Goal: Contribute content

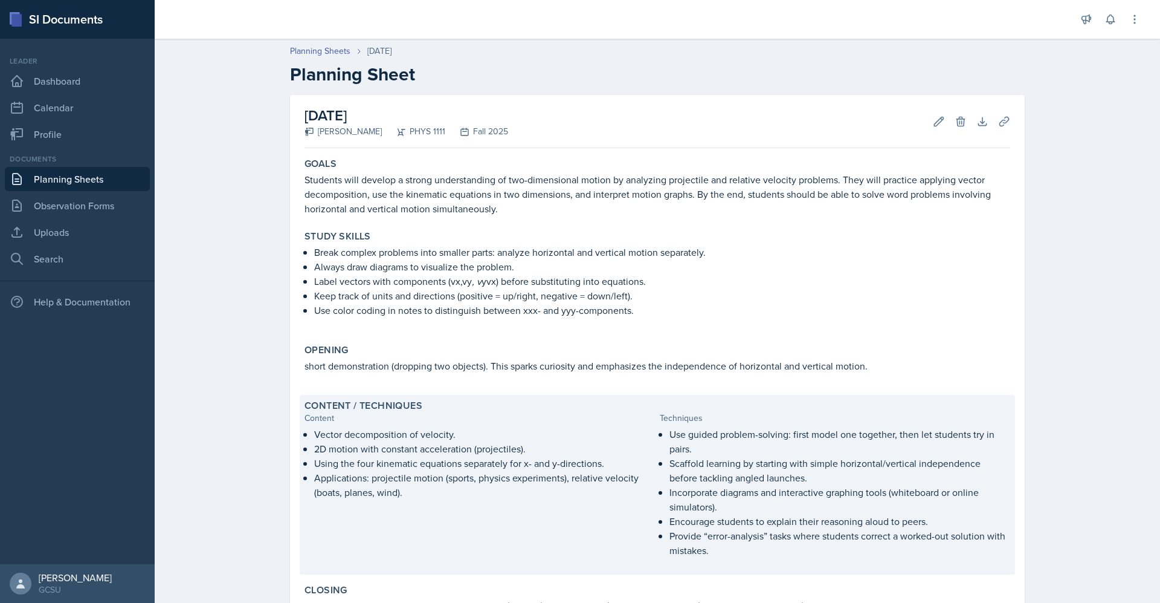
scroll to position [195, 0]
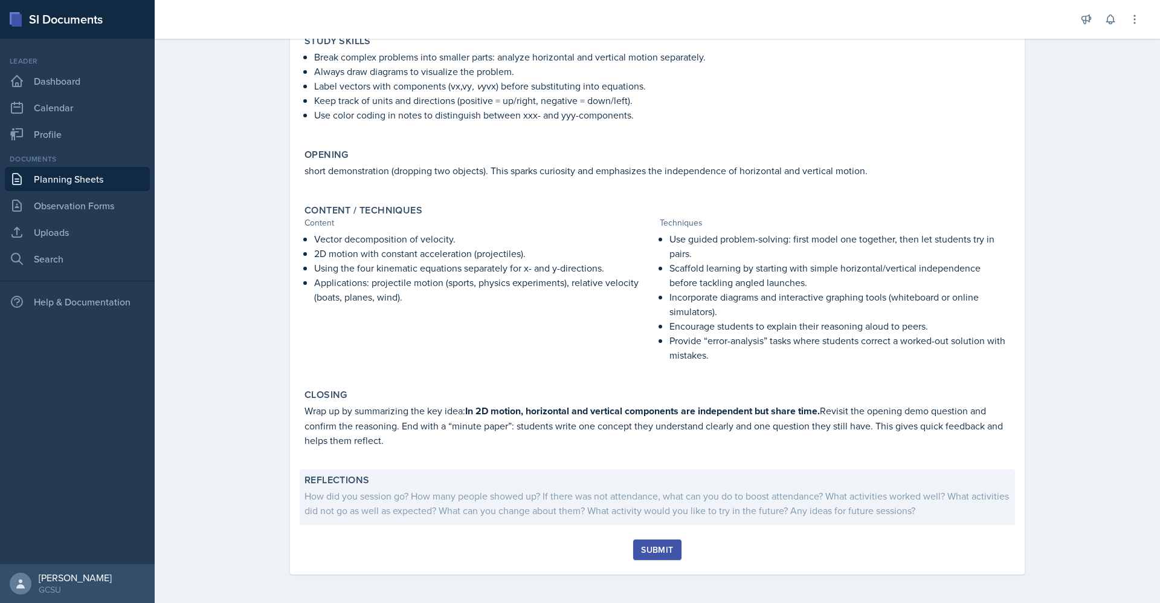
click at [584, 493] on div "How did you session go? How many people showed up? If there was not attendance,…" at bounding box center [658, 502] width 706 height 29
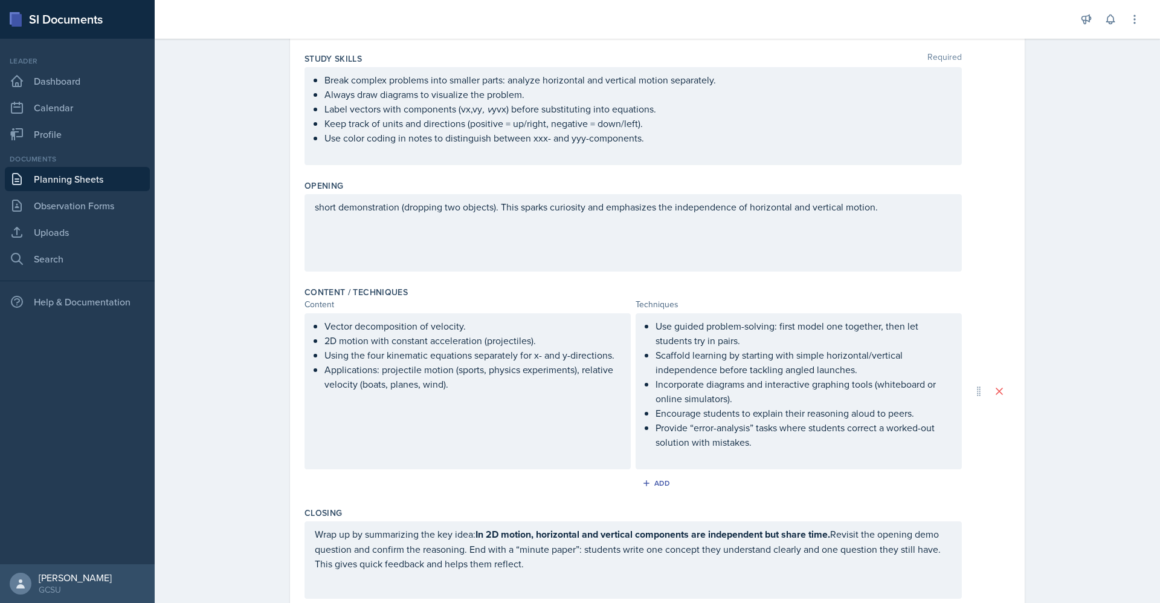
scroll to position [345, 0]
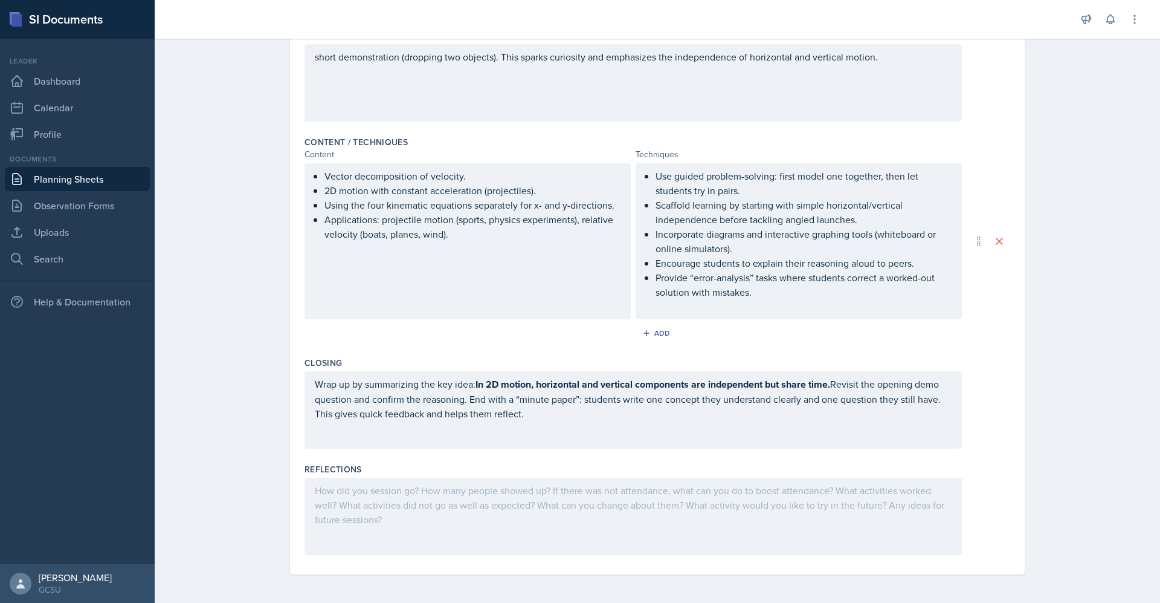
click at [512, 509] on div at bounding box center [634, 515] width 658 height 77
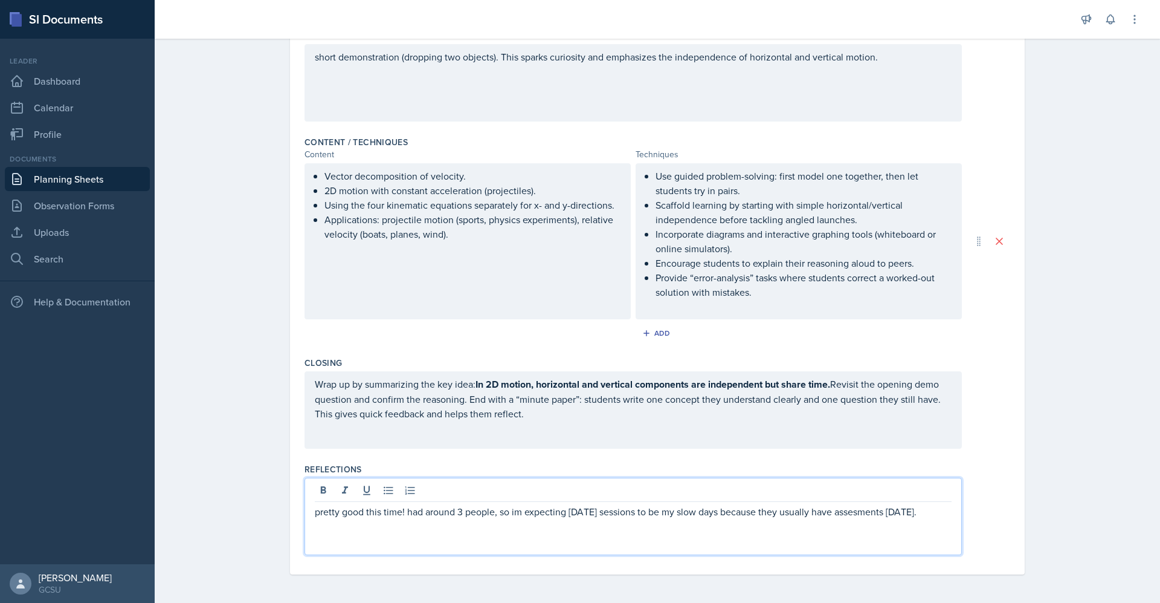
click at [576, 510] on p "pretty good this time! had around 3 people, so im expecting [DATE] sessions to …" at bounding box center [633, 511] width 637 height 15
click at [508, 512] on p "pretty good this time! had around 3 people, so im expecting [DATE] sessions to …" at bounding box center [633, 511] width 637 height 15
click at [854, 512] on p "pretty good this time! had around 3 people, so I'm expecting [DATE] sessions to…" at bounding box center [633, 511] width 637 height 15
click at [332, 519] on p "pretty good this time! had around 3 people, so I'm expecting [DATE] sessions to…" at bounding box center [633, 511] width 637 height 15
click at [315, 519] on p "pretty good this time! had around 3 people, so I'm expecting [DATE] sessions to…" at bounding box center [633, 511] width 637 height 15
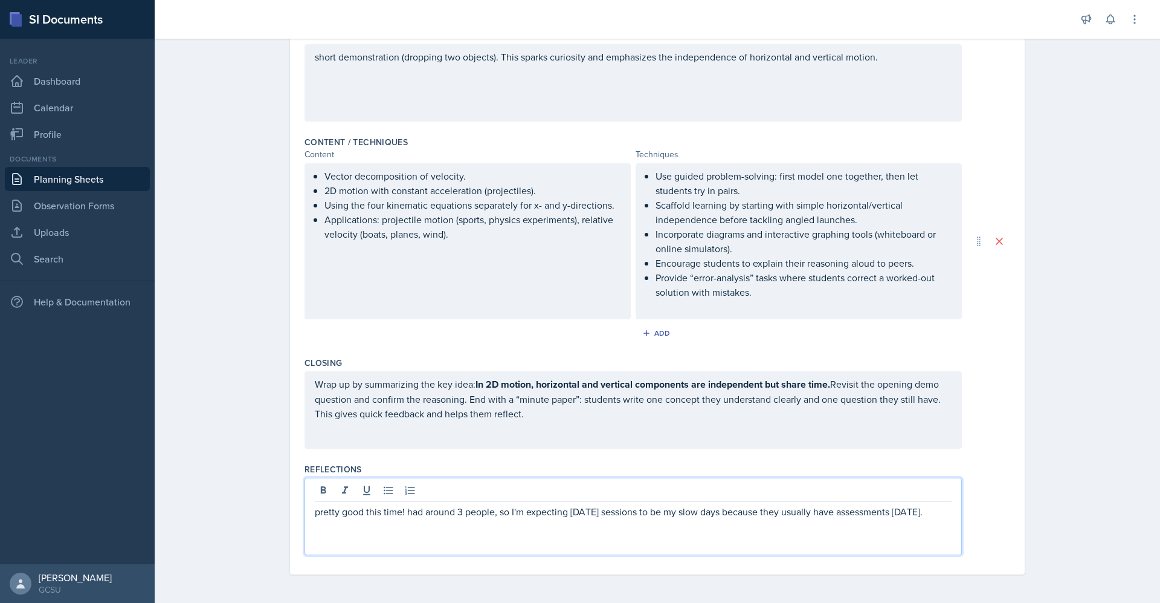
click at [404, 519] on p "pretty good this time! had around 3 people, so I'm expecting [DATE] sessions to…" at bounding box center [633, 511] width 637 height 15
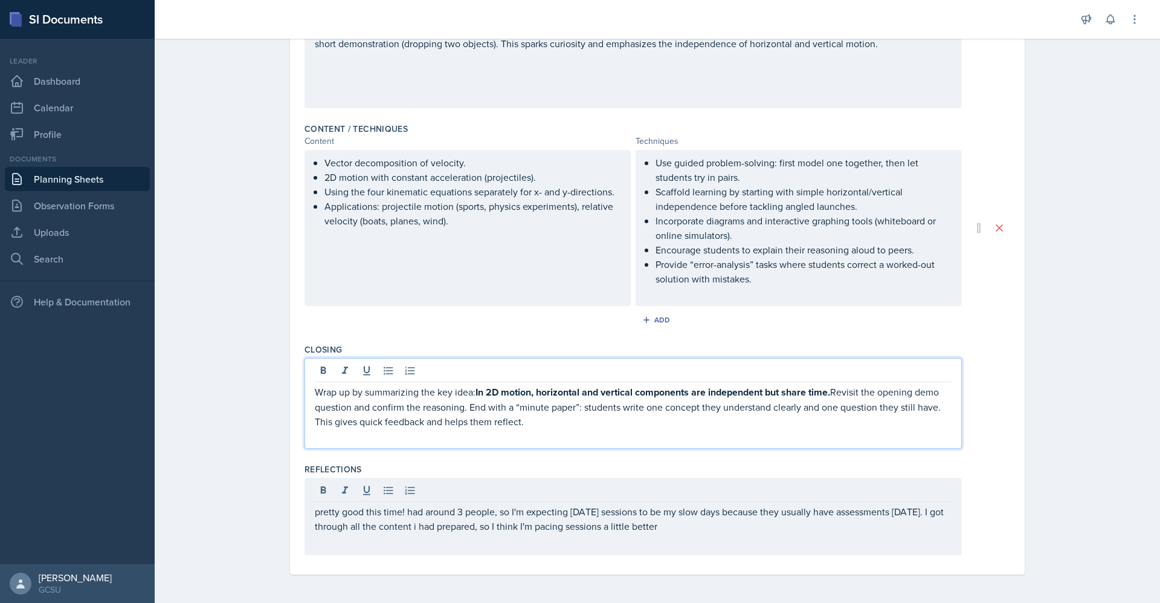
click at [545, 416] on p "Wrap up by summarizing the key idea: In 2D motion, horizontal and vertical comp…" at bounding box center [633, 406] width 637 height 44
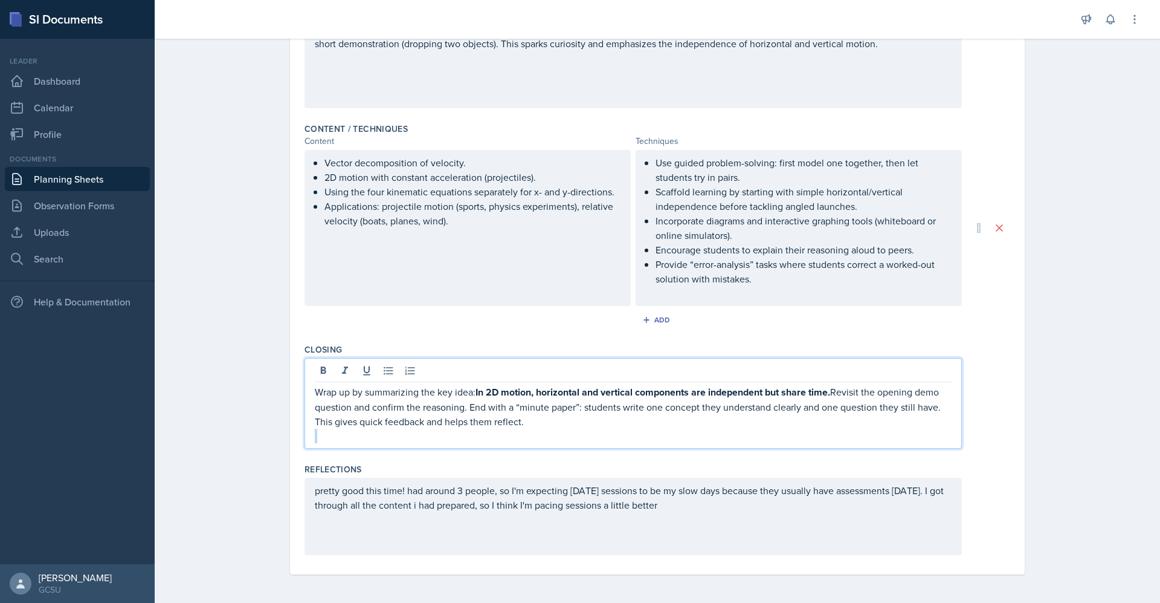
click at [545, 416] on p "Wrap up by summarizing the key idea: In 2D motion, horizontal and vertical comp…" at bounding box center [633, 406] width 637 height 44
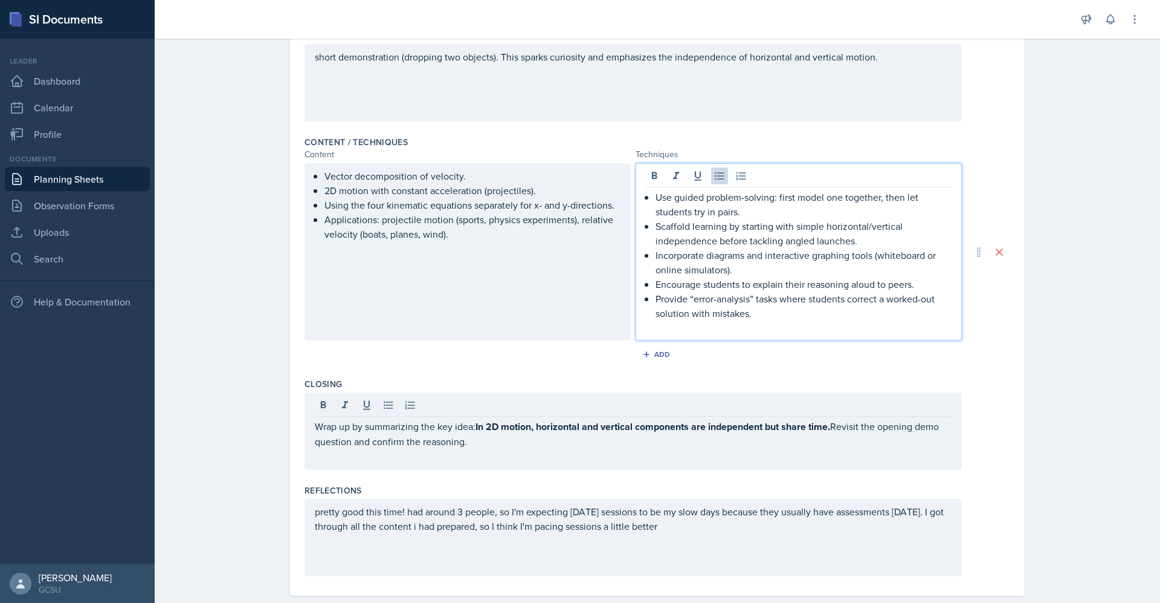
scroll to position [366, 0]
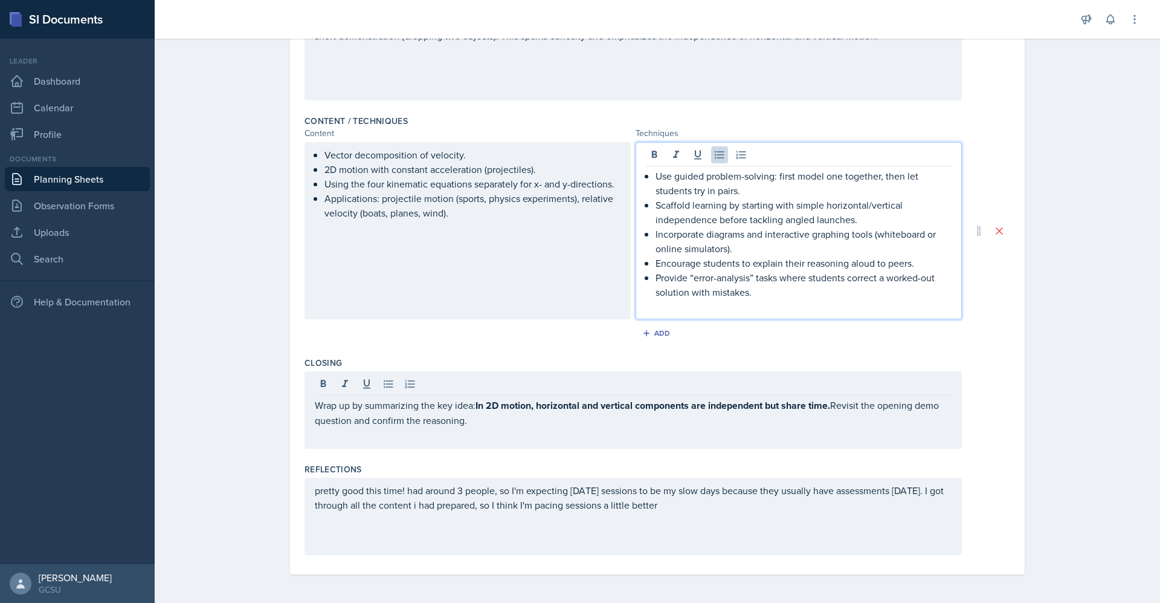
click at [885, 280] on p "Provide “error-analysis” tasks where students correct a worked-out solution wit…" at bounding box center [804, 284] width 296 height 29
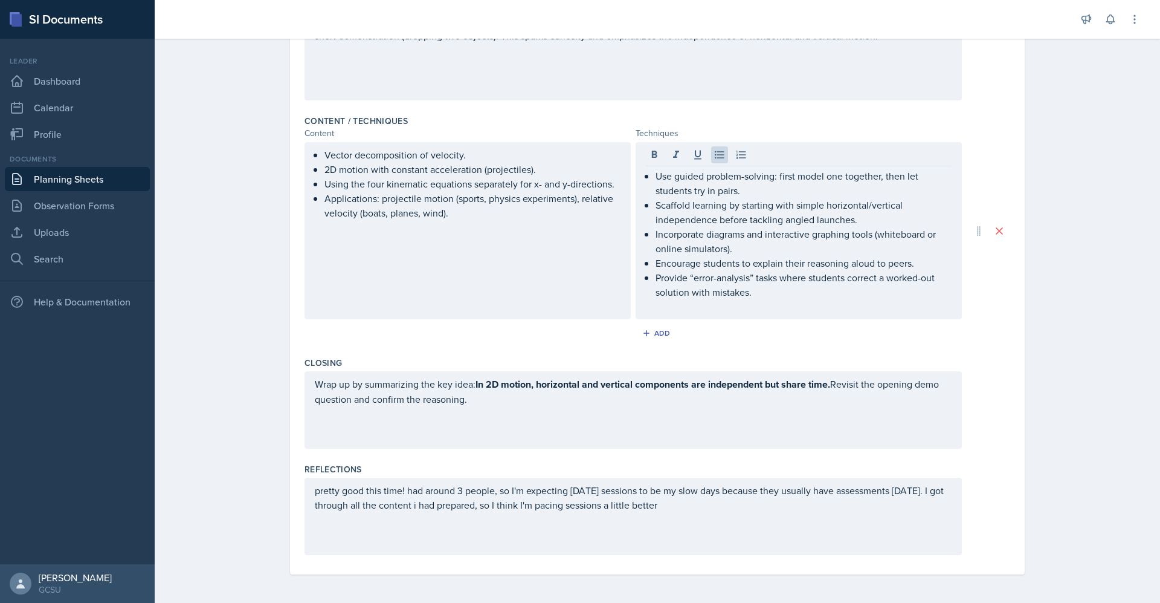
click at [823, 427] on div "Wrap up by summarizing the key idea: In 2D motion, horizontal and vertical comp…" at bounding box center [634, 409] width 658 height 77
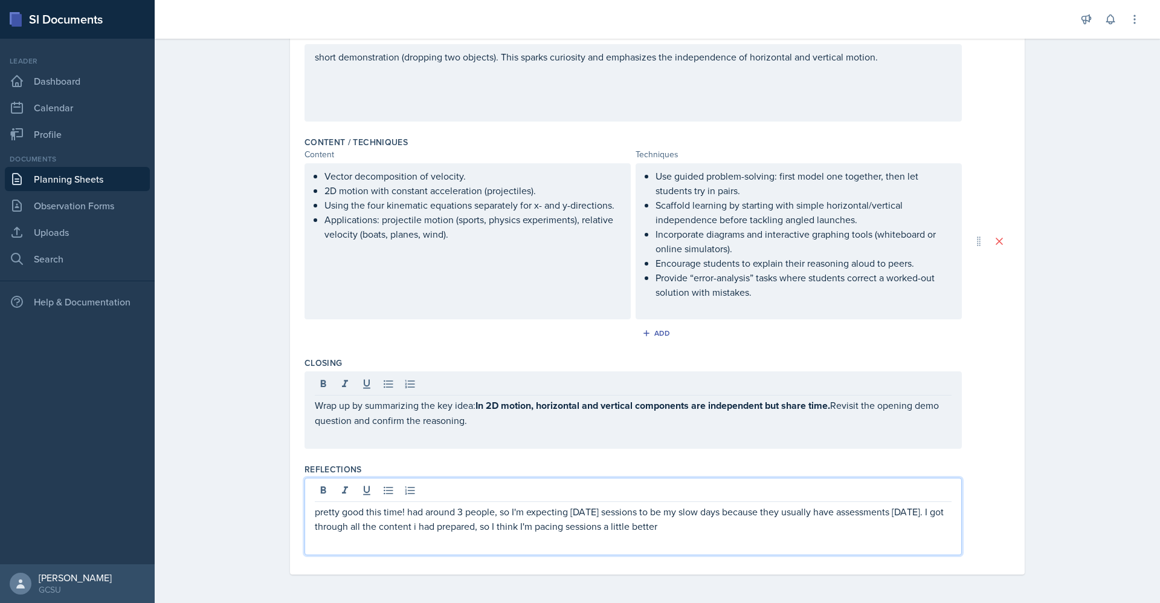
click at [809, 498] on div "pretty good this time! had around 3 people, so I'm expecting [DATE] sessions to…" at bounding box center [634, 515] width 658 height 77
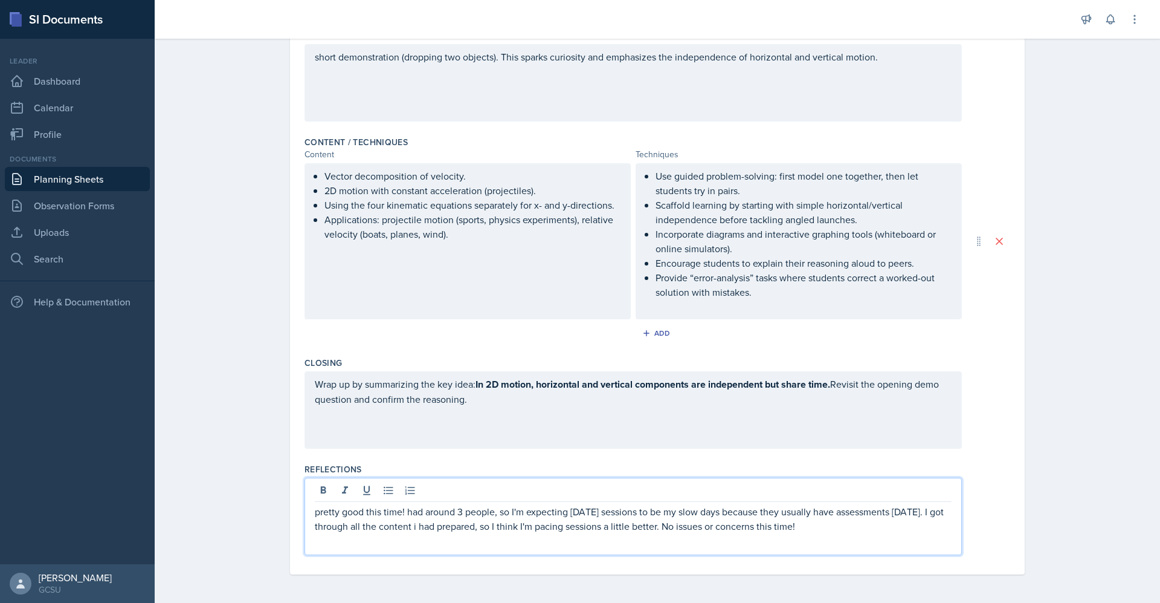
scroll to position [0, 0]
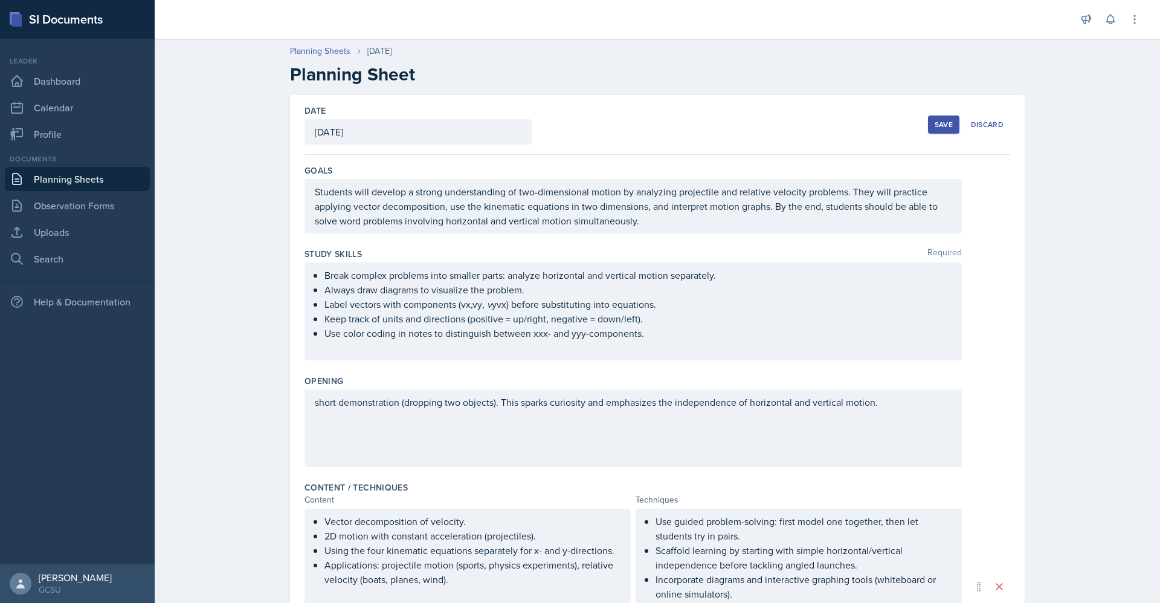
click at [935, 125] on div "Save" at bounding box center [944, 125] width 18 height 10
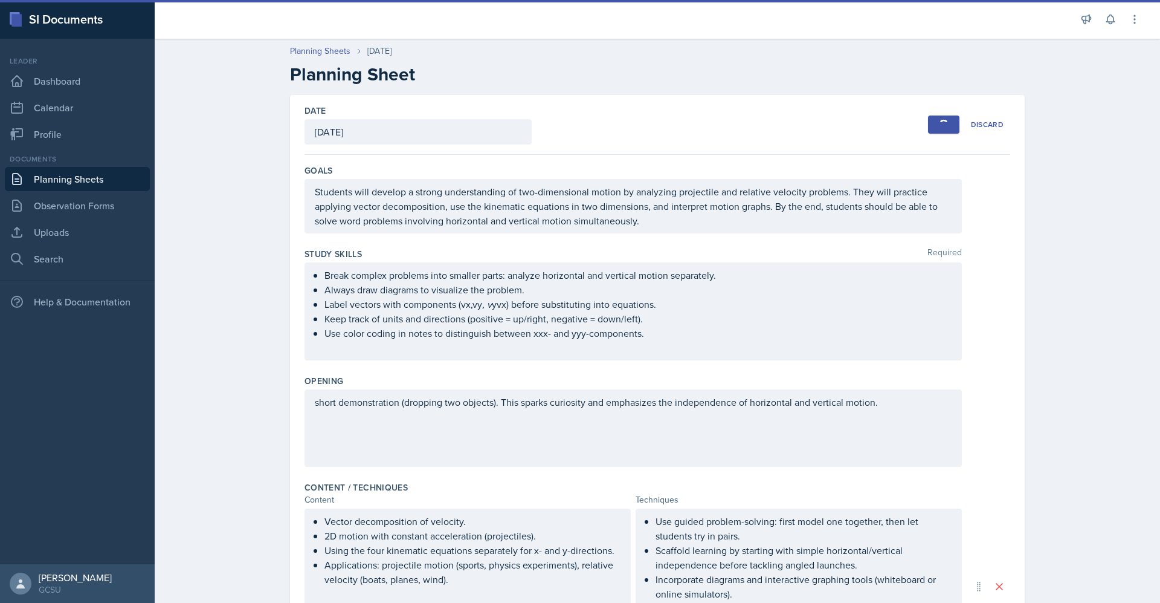
drag, startPoint x: 930, startPoint y: 125, endPoint x: 285, endPoint y: 247, distance: 656.9
click at [290, 247] on div "Date [DATE] [DATE] 31 1 2 3 4 5 6 7 8 9 10 11 12 13 14 15 16 17 18 19 20 21 22 …" at bounding box center [657, 507] width 735 height 824
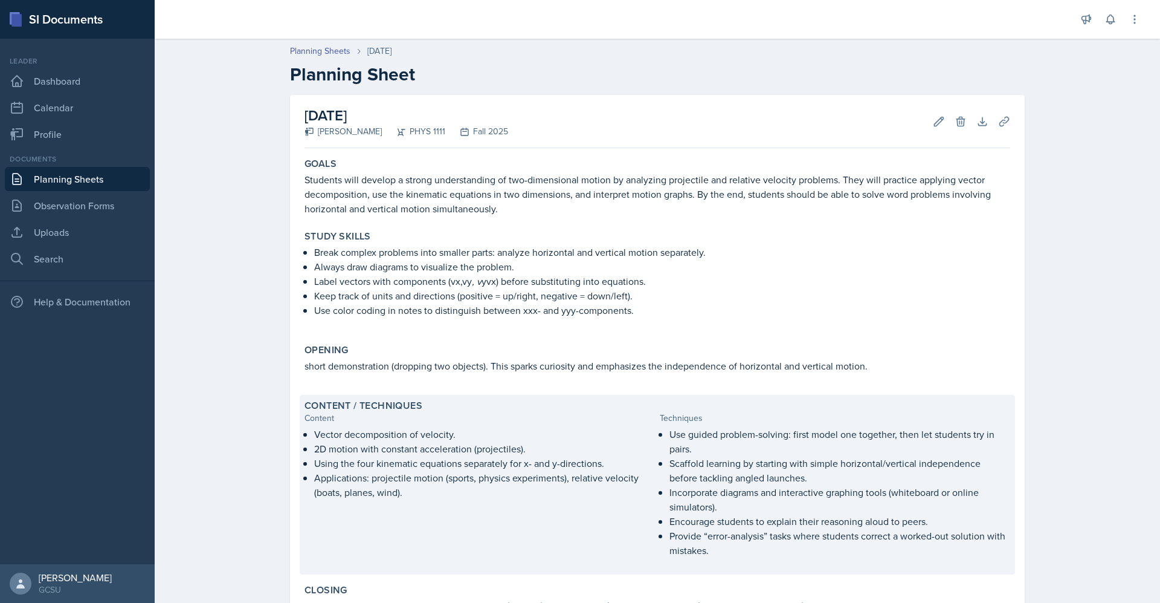
scroll to position [166, 0]
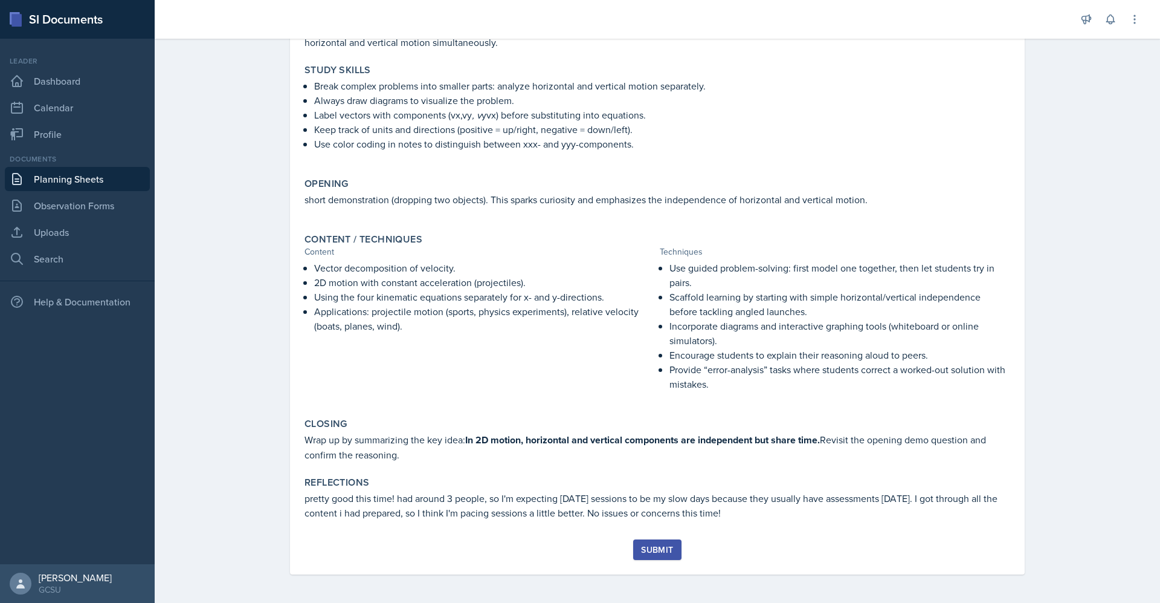
click at [645, 556] on button "Submit" at bounding box center [657, 549] width 48 height 21
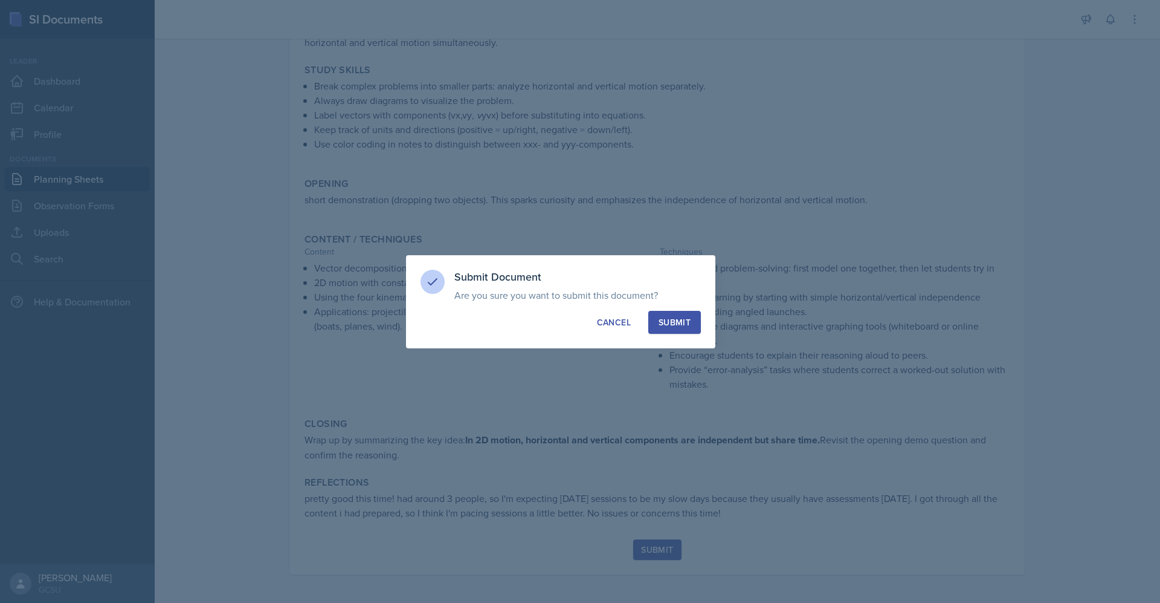
click at [674, 281] on h3 "Submit Document" at bounding box center [577, 277] width 247 height 15
click at [672, 319] on div "Submit" at bounding box center [675, 322] width 32 height 12
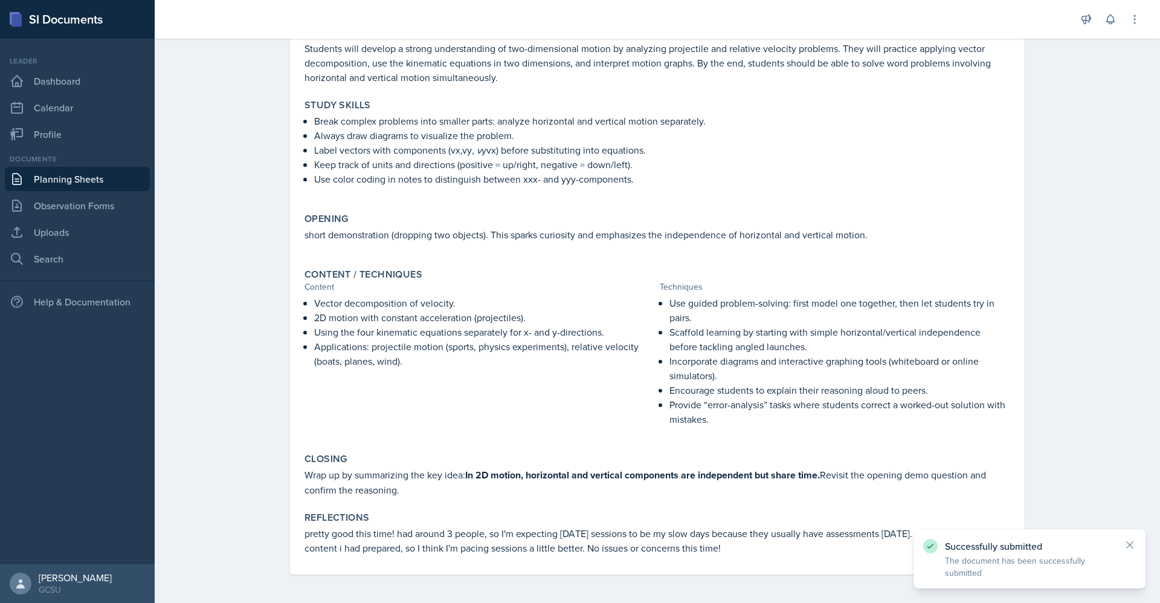
scroll to position [0, 0]
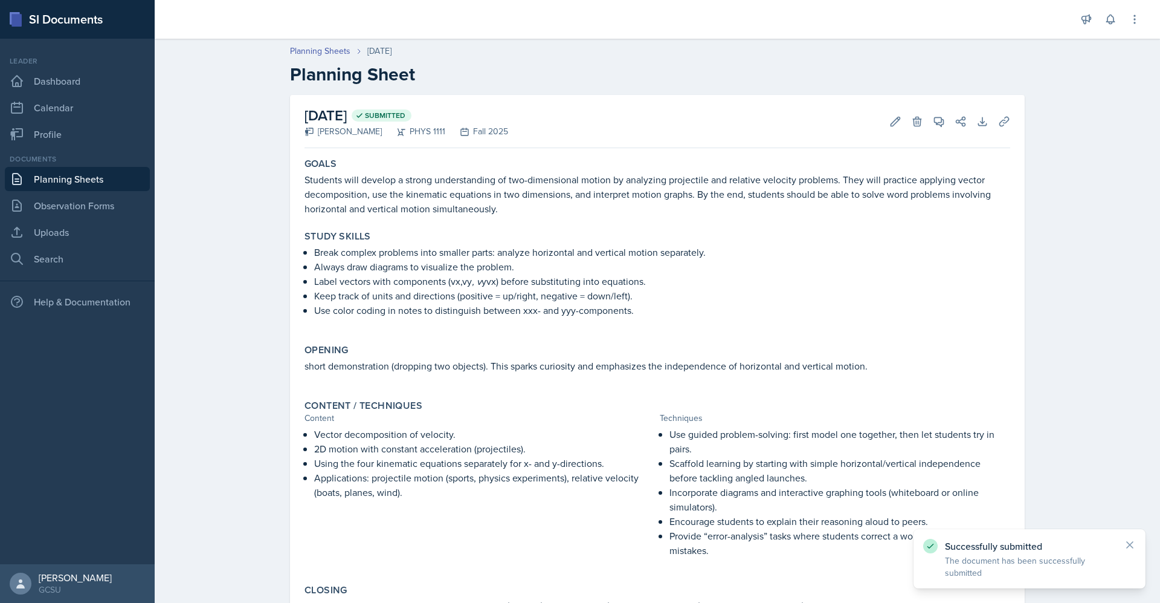
click at [76, 181] on link "Planning Sheets" at bounding box center [77, 179] width 145 height 24
